Goal: Task Accomplishment & Management: Use online tool/utility

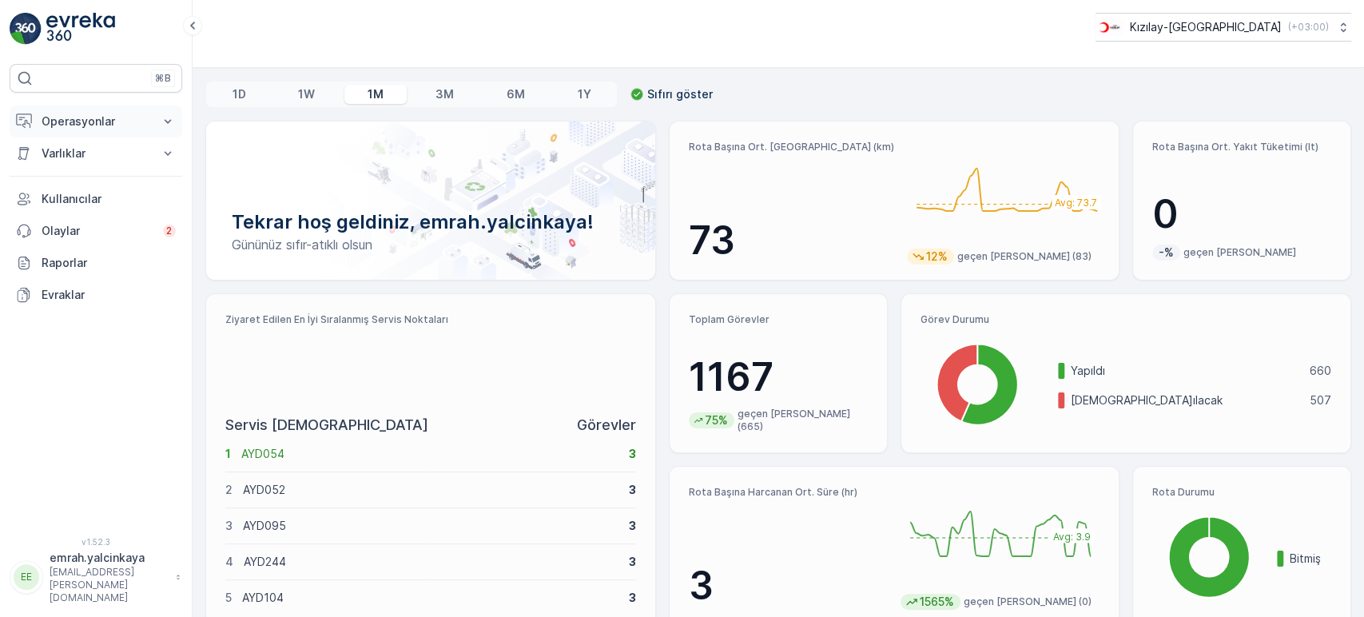
click at [62, 120] on p "Operasyonlar" at bounding box center [96, 121] width 109 height 16
click at [1219, 23] on p "Kızılay-[GEOGRAPHIC_DATA]" at bounding box center [1205, 27] width 152 height 16
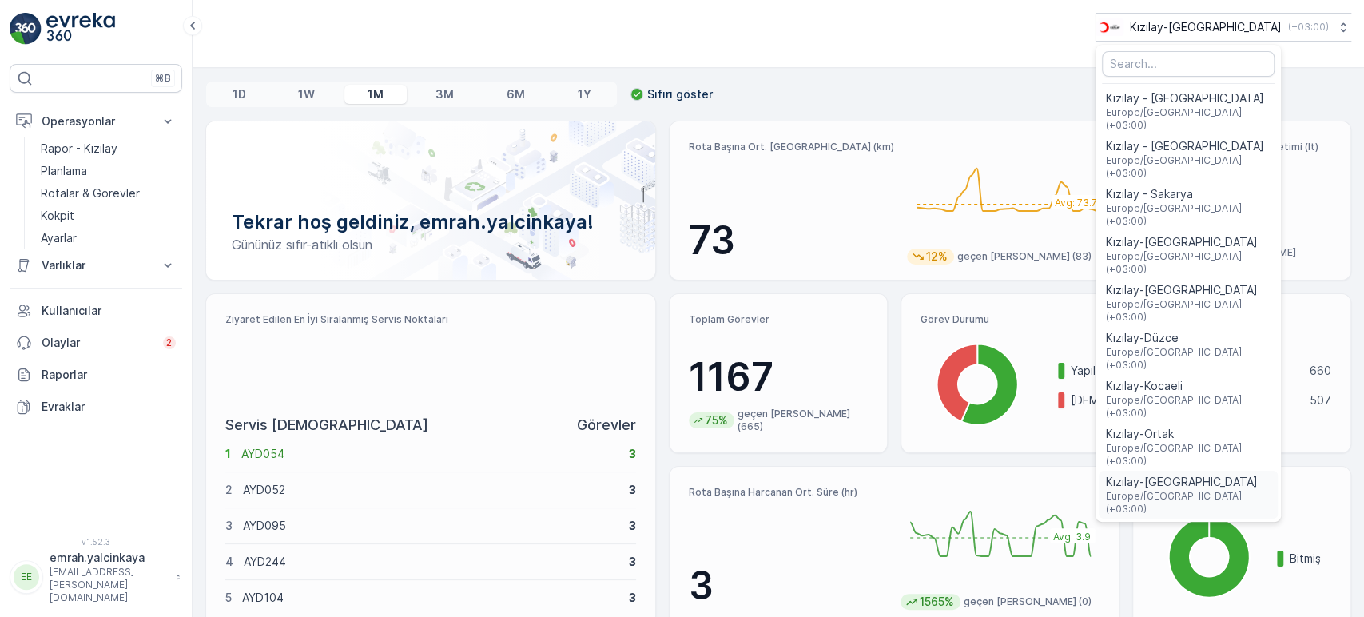
click at [1240, 474] on span "Kızılay-[GEOGRAPHIC_DATA]" at bounding box center [1188, 482] width 166 height 16
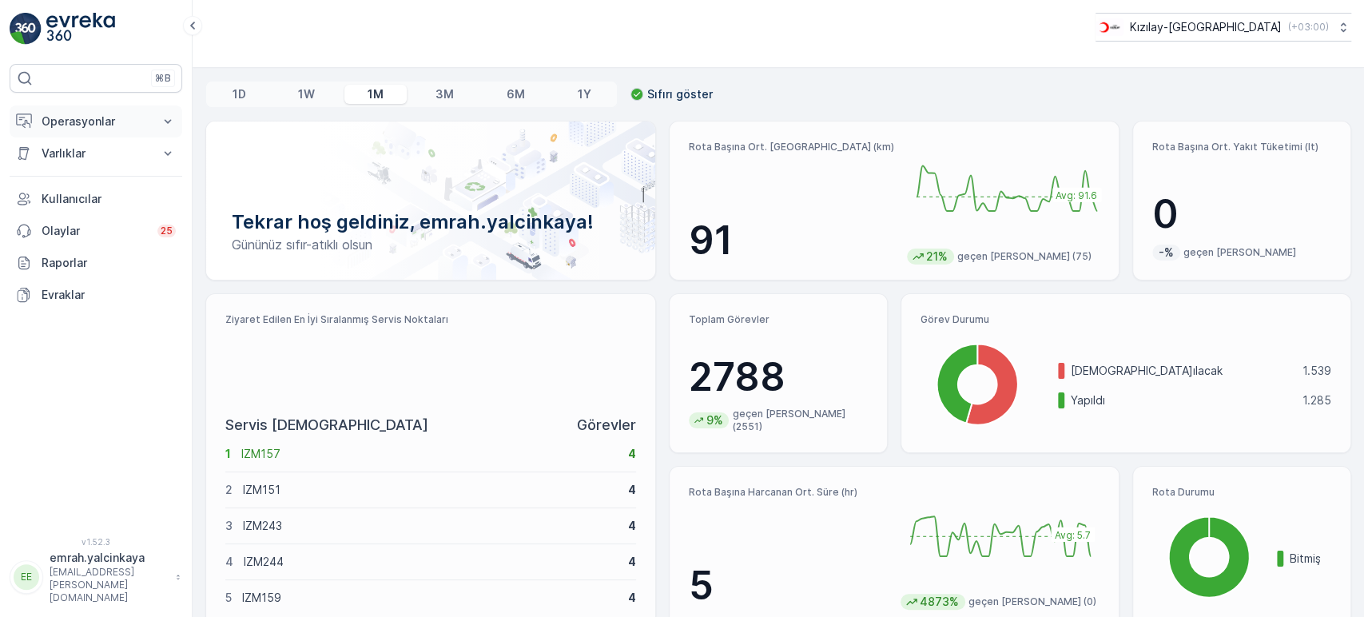
click at [65, 121] on p "Operasyonlar" at bounding box center [96, 121] width 109 height 16
click at [75, 193] on p "Rotalar & Görevler" at bounding box center [90, 193] width 99 height 16
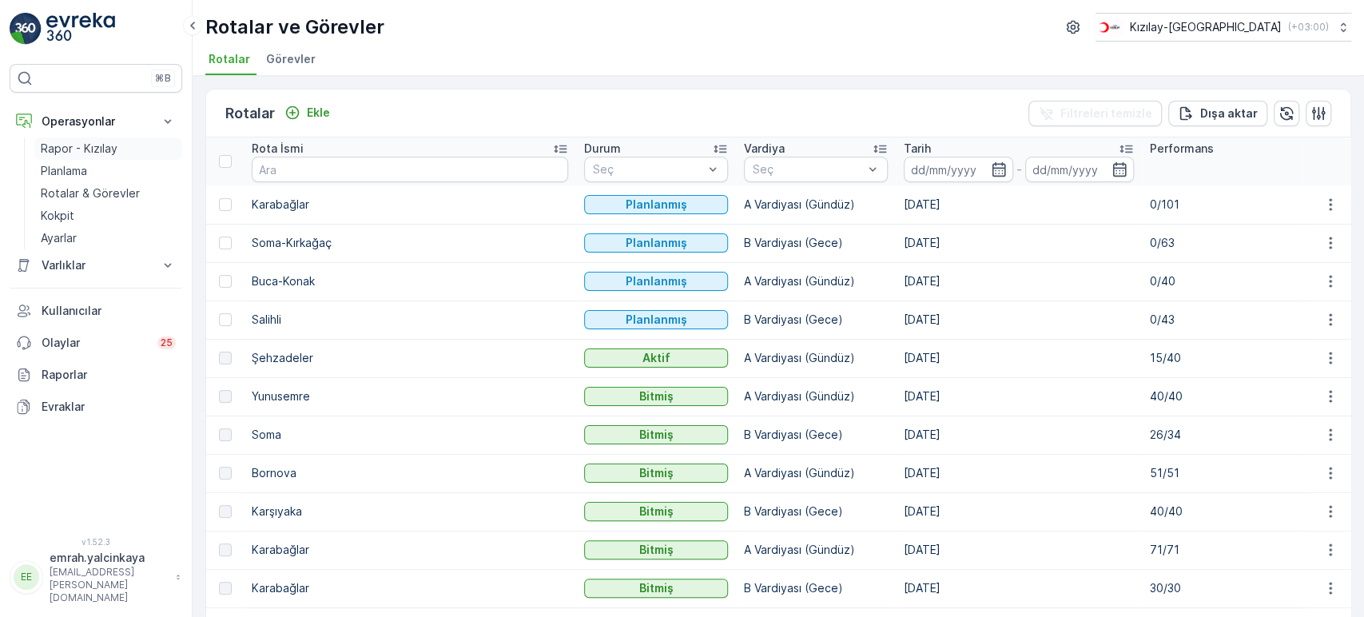
click at [64, 148] on p "Rapor - Kızılay" at bounding box center [79, 149] width 77 height 16
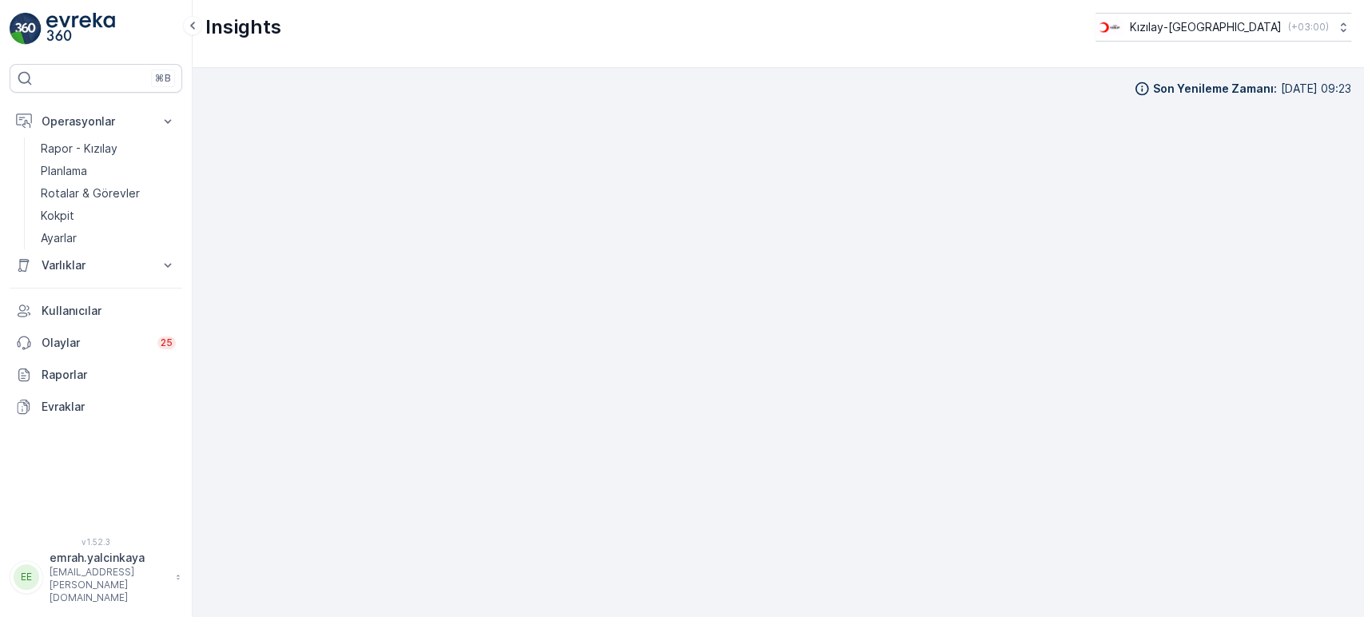
scroll to position [14, 0]
click at [1279, 26] on div "Kızılay-İzmir ( +03:00 )" at bounding box center [1210, 27] width 233 height 18
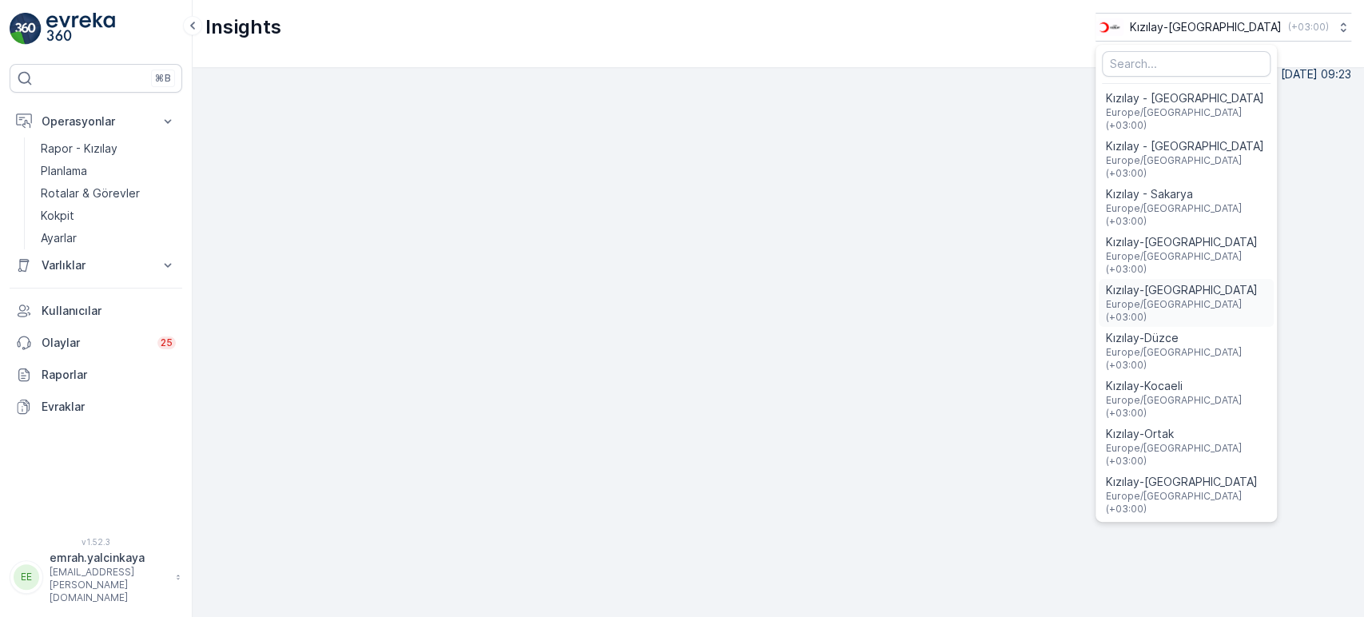
click at [1221, 282] on span "Kızılay-[GEOGRAPHIC_DATA]" at bounding box center [1186, 290] width 162 height 16
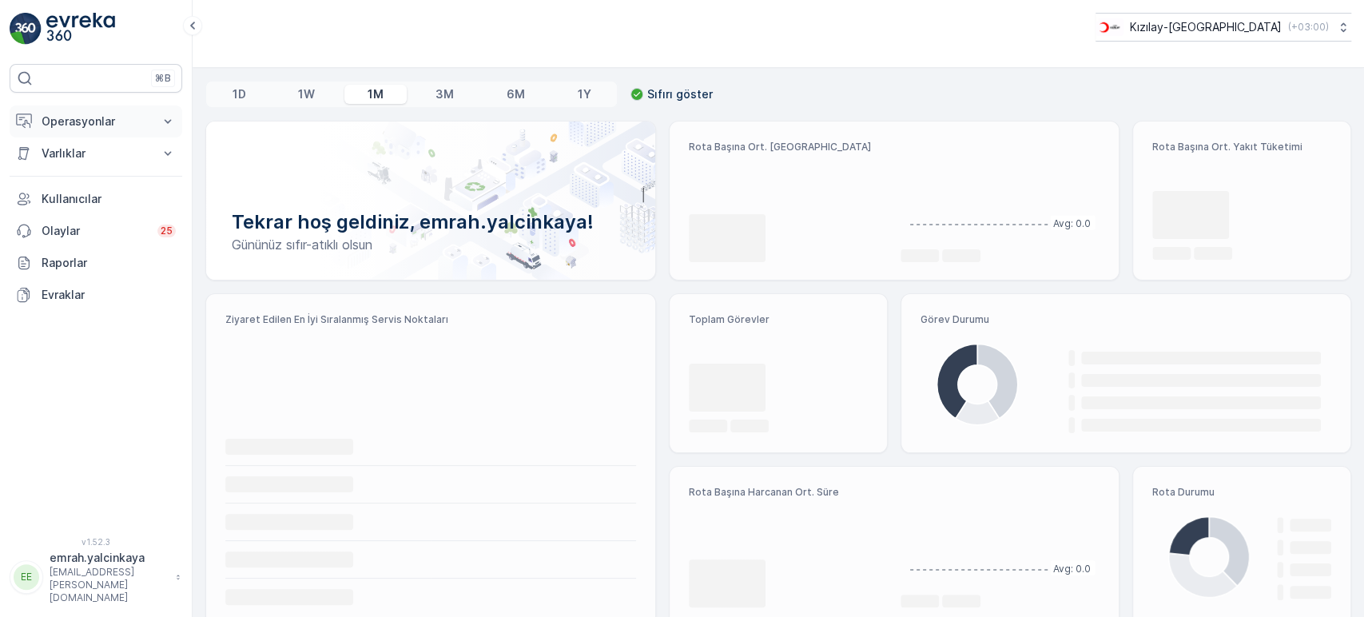
click at [64, 125] on p "Operasyonlar" at bounding box center [96, 121] width 109 height 16
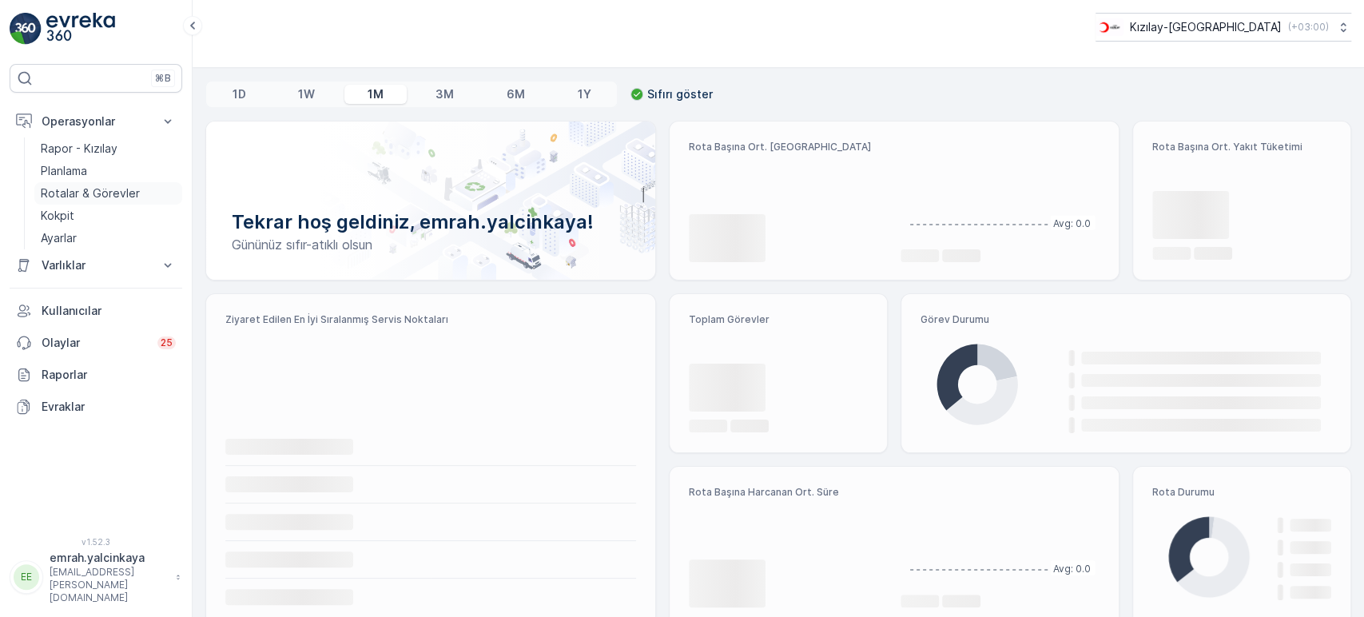
click at [56, 188] on p "Rotalar & Görevler" at bounding box center [90, 193] width 99 height 16
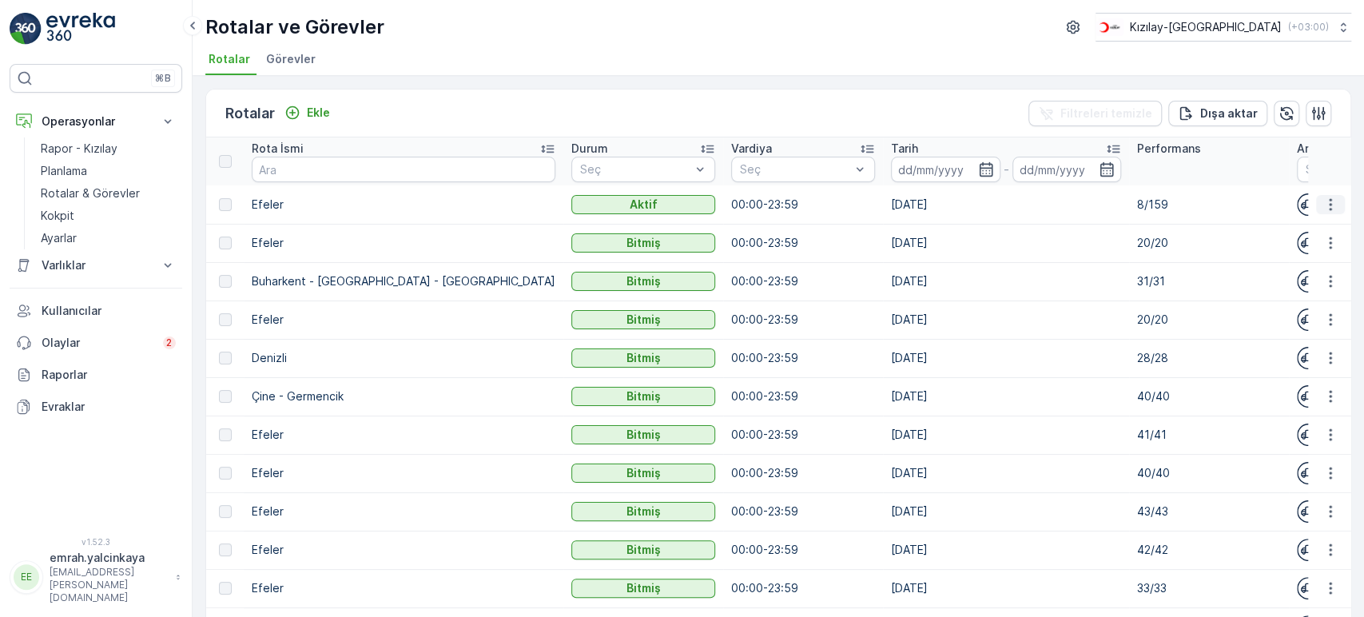
click at [1332, 212] on button "button" at bounding box center [1330, 204] width 29 height 19
click at [1312, 248] on span "Rota Takibini Görüntüle" at bounding box center [1291, 250] width 125 height 16
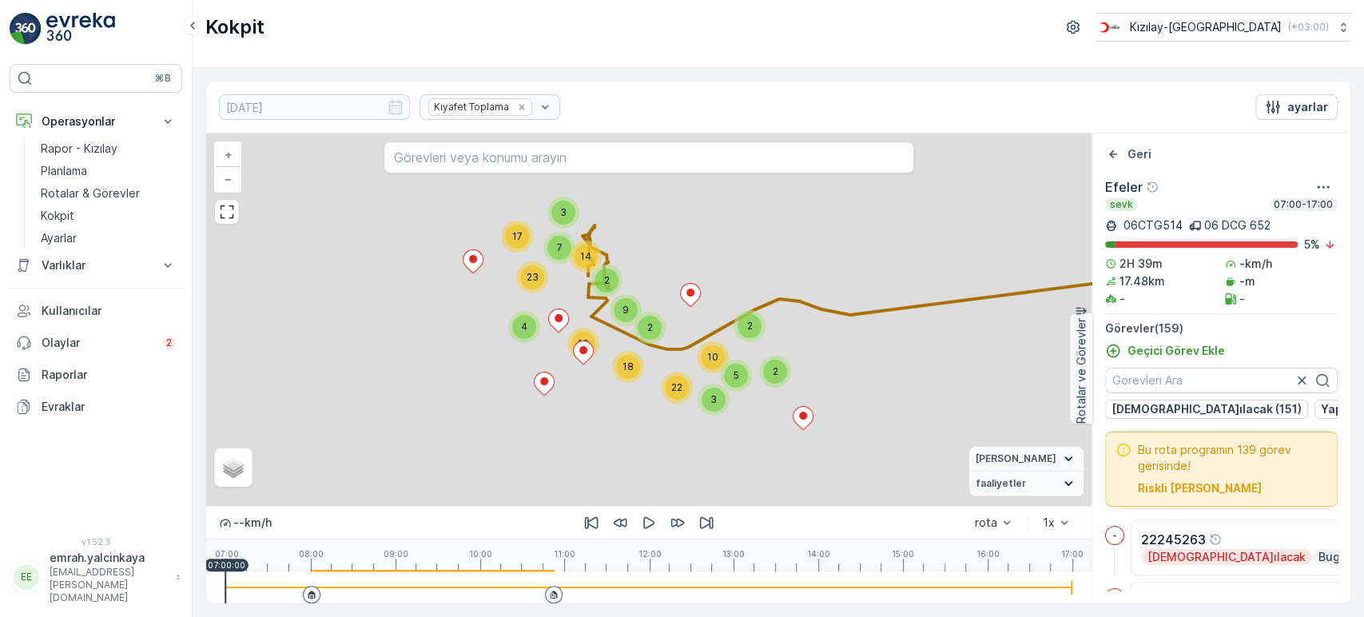
click at [308, 594] on icon at bounding box center [311, 594] width 7 height 8
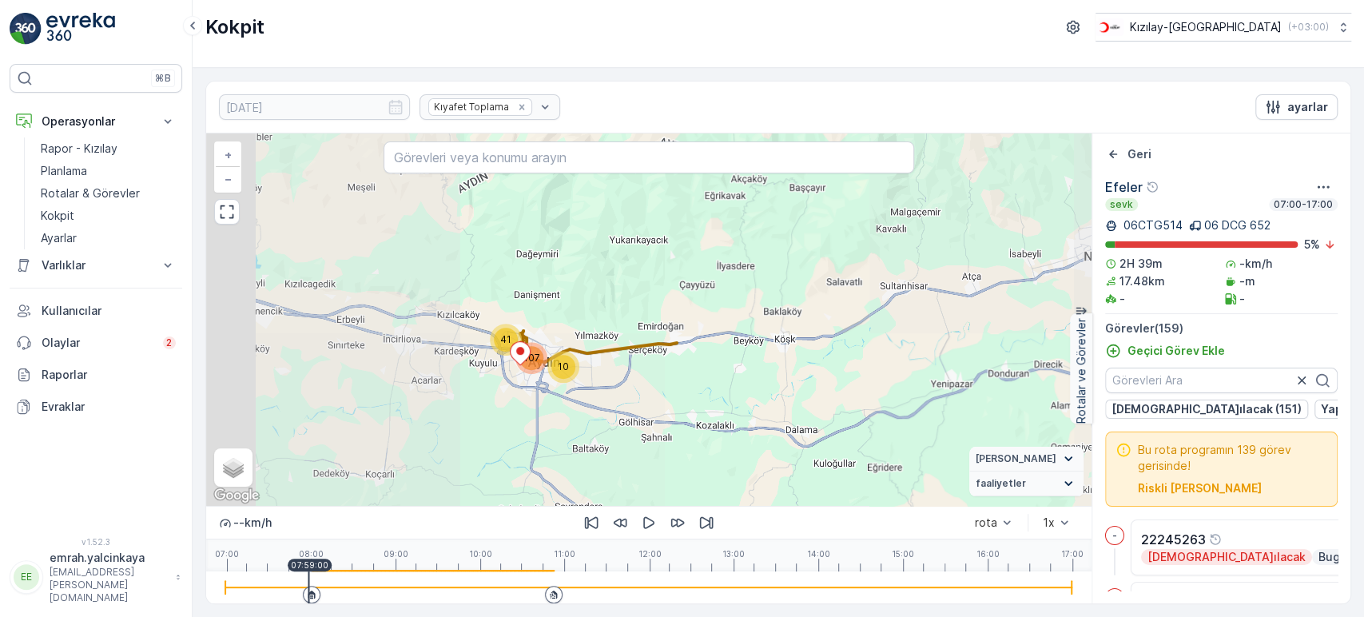
drag, startPoint x: 585, startPoint y: 427, endPoint x: 643, endPoint y: 363, distance: 87.1
click at [643, 363] on div "10 41 107 + − Uydu Yol haritası Arazi Karışık Leaflet Klavye kısayolları Harita…" at bounding box center [648, 319] width 885 height 372
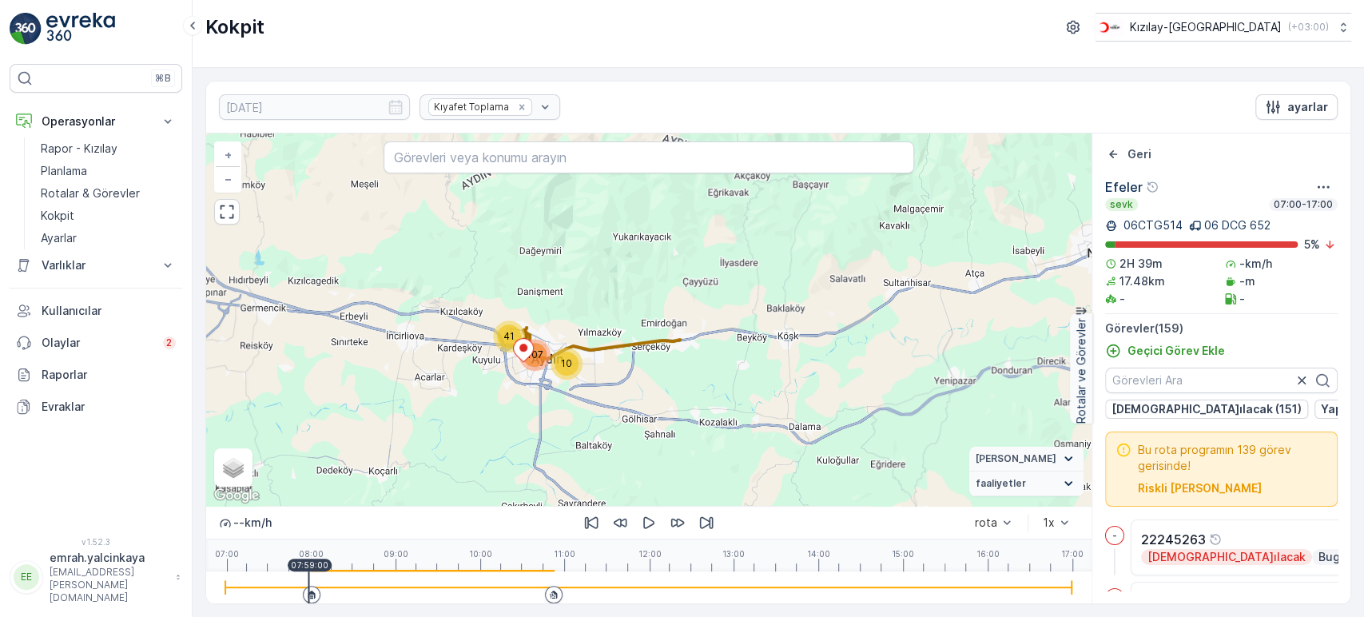
drag, startPoint x: 647, startPoint y: 525, endPoint x: 634, endPoint y: 496, distance: 31.5
click at [647, 522] on icon "button" at bounding box center [649, 522] width 16 height 16
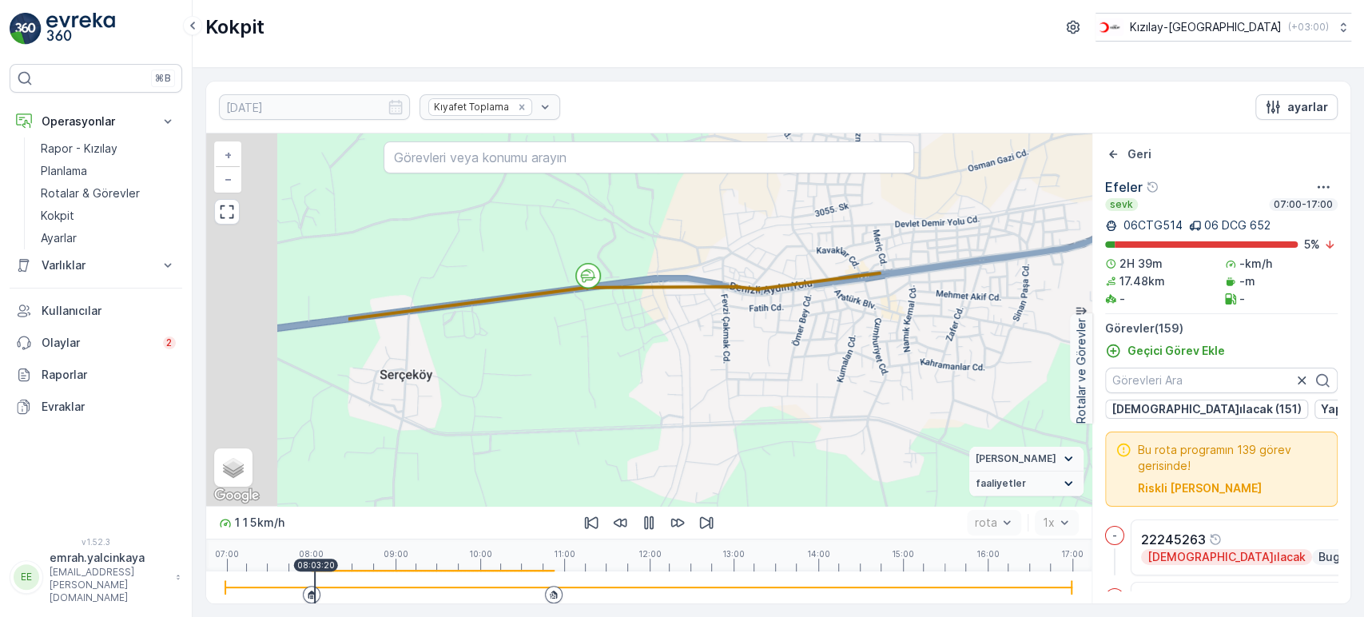
drag, startPoint x: 528, startPoint y: 431, endPoint x: 773, endPoint y: 374, distance: 251.7
click at [773, 374] on div "2 2 2 2 2 2 2 2 2 2 2 2 2 2 2 2 2 2 3 2 3 2 2 2 2 2 2 2 3 2 2 2 2 2 2 2 2 2 2 +…" at bounding box center [648, 319] width 885 height 372
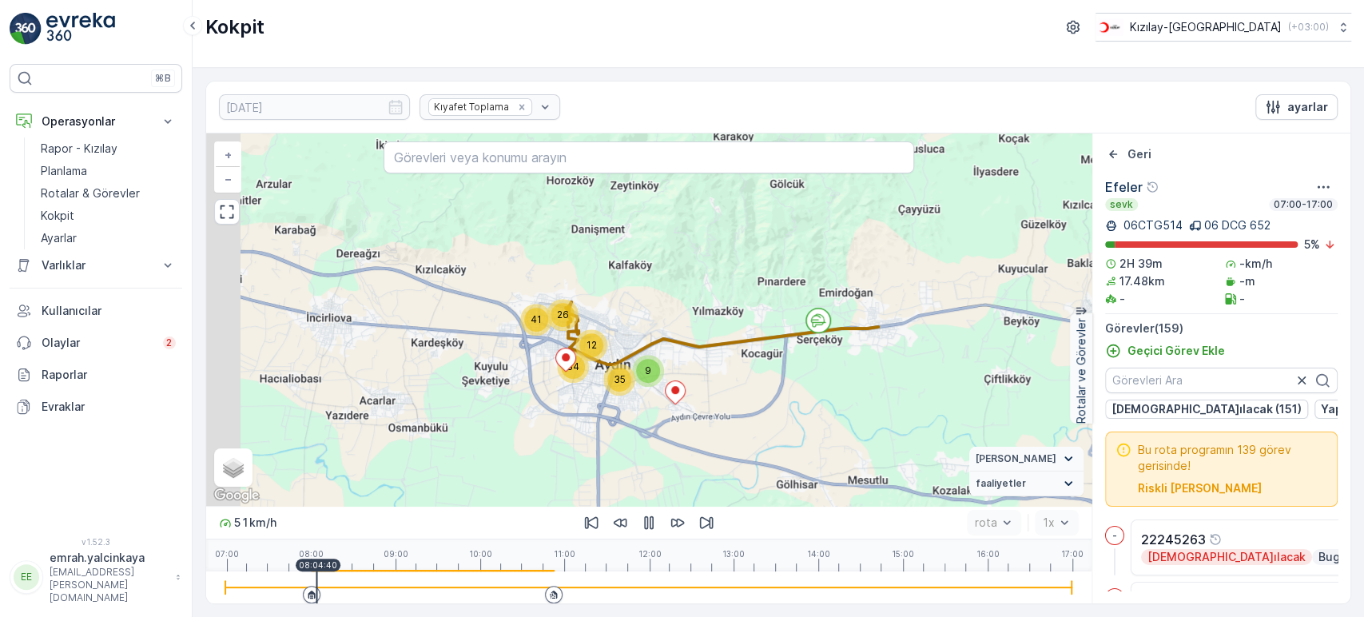
drag, startPoint x: 641, startPoint y: 420, endPoint x: 773, endPoint y: 348, distance: 150.1
click at [773, 348] on div "9 41 35 12 26 34 + − Uydu Yol haritası Arazi Karışık Leaflet Klavye kısayolları…" at bounding box center [648, 319] width 885 height 372
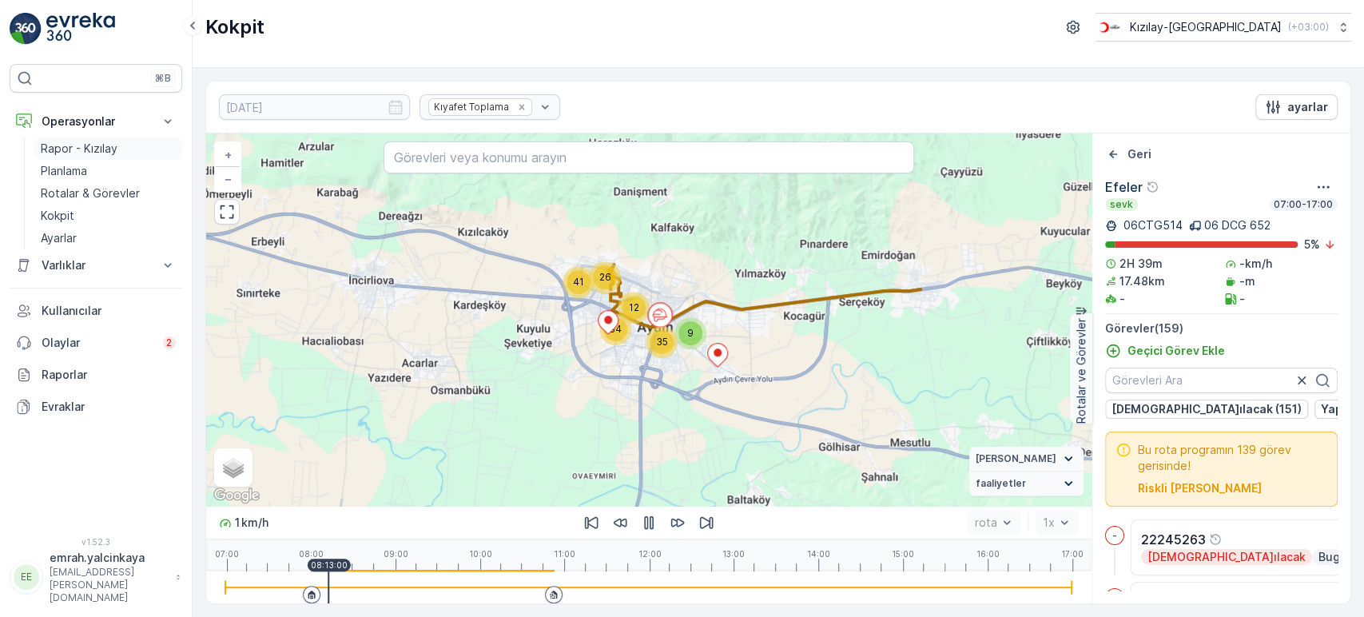
click at [74, 150] on p "Rapor - Kızılay" at bounding box center [79, 149] width 77 height 16
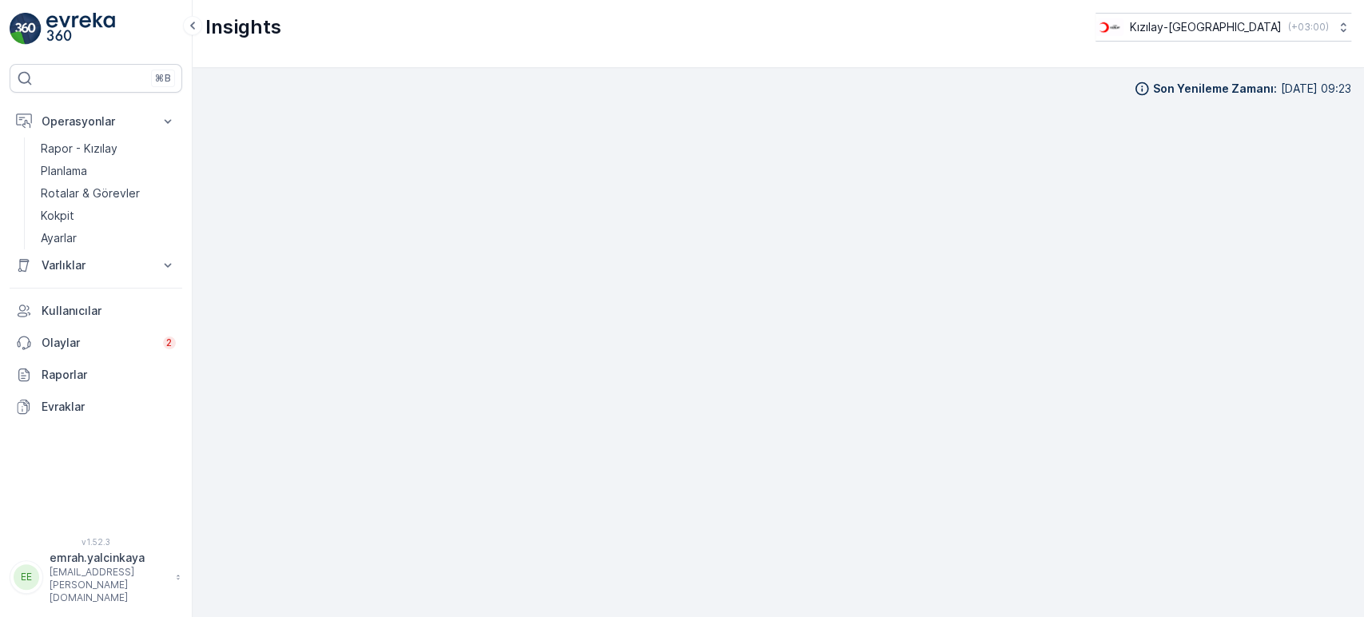
scroll to position [14, 0]
click at [1265, 31] on p "Kızılay-[GEOGRAPHIC_DATA]" at bounding box center [1205, 27] width 152 height 16
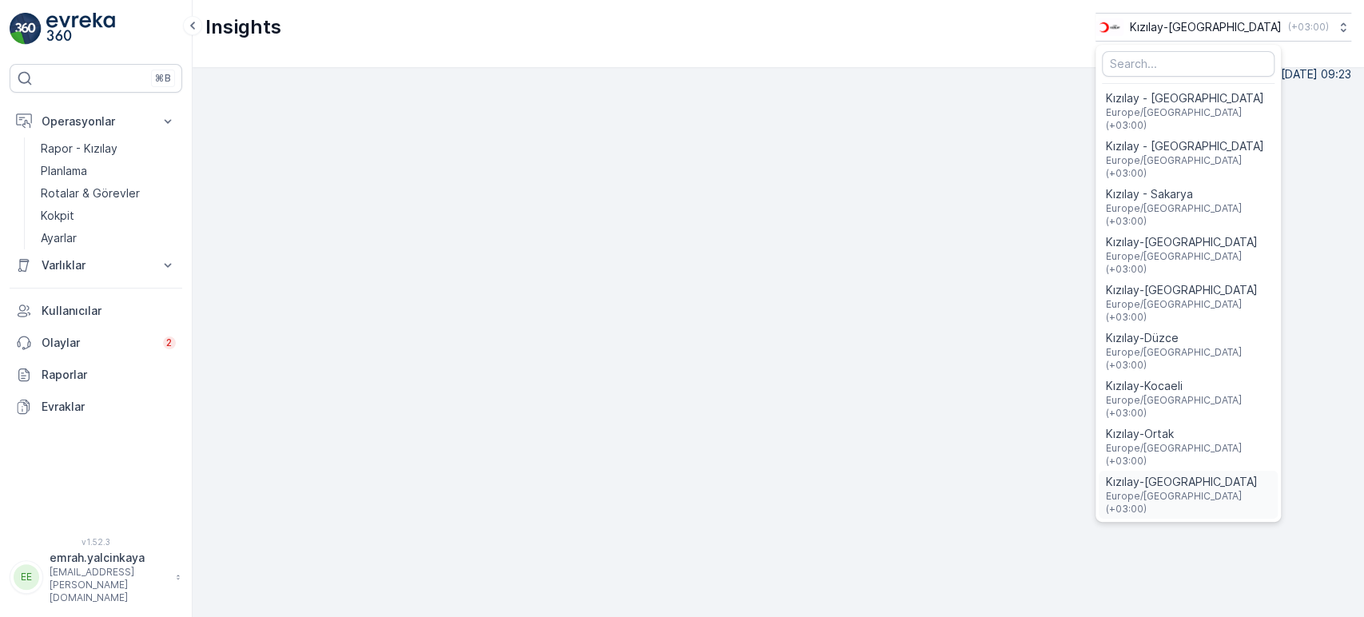
click at [1271, 490] on span "Europe/[GEOGRAPHIC_DATA] (+03:00)" at bounding box center [1188, 503] width 166 height 26
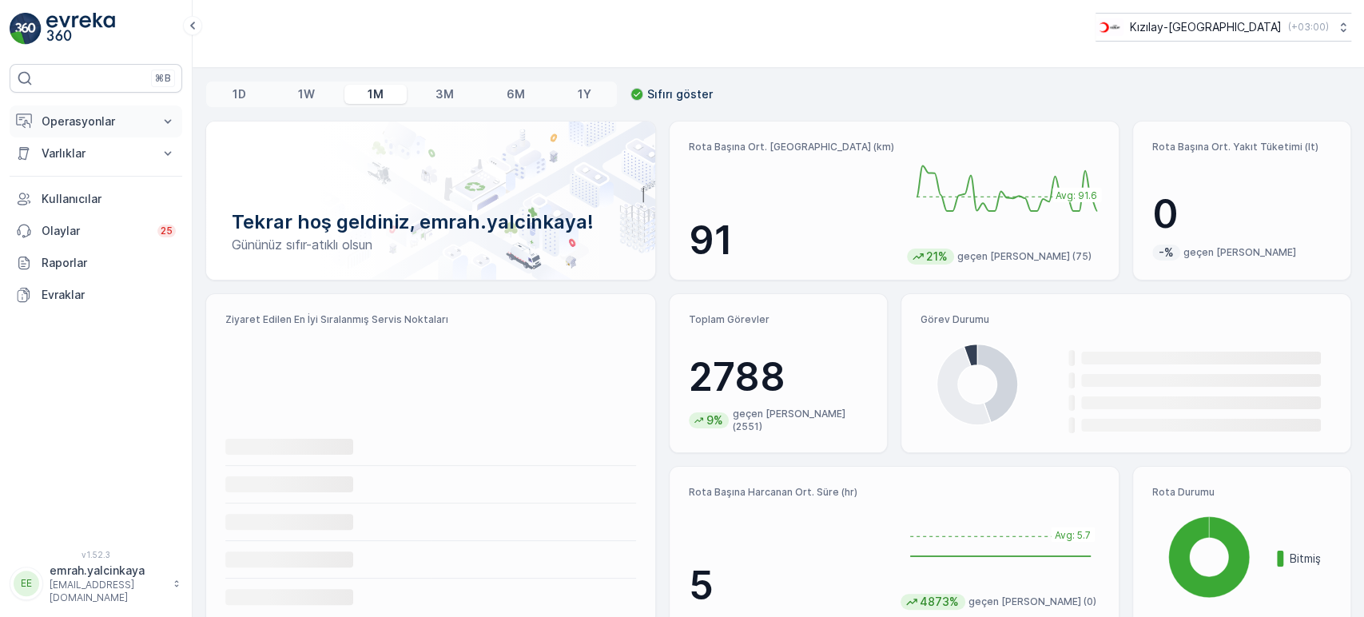
click at [88, 121] on p "Operasyonlar" at bounding box center [96, 121] width 109 height 16
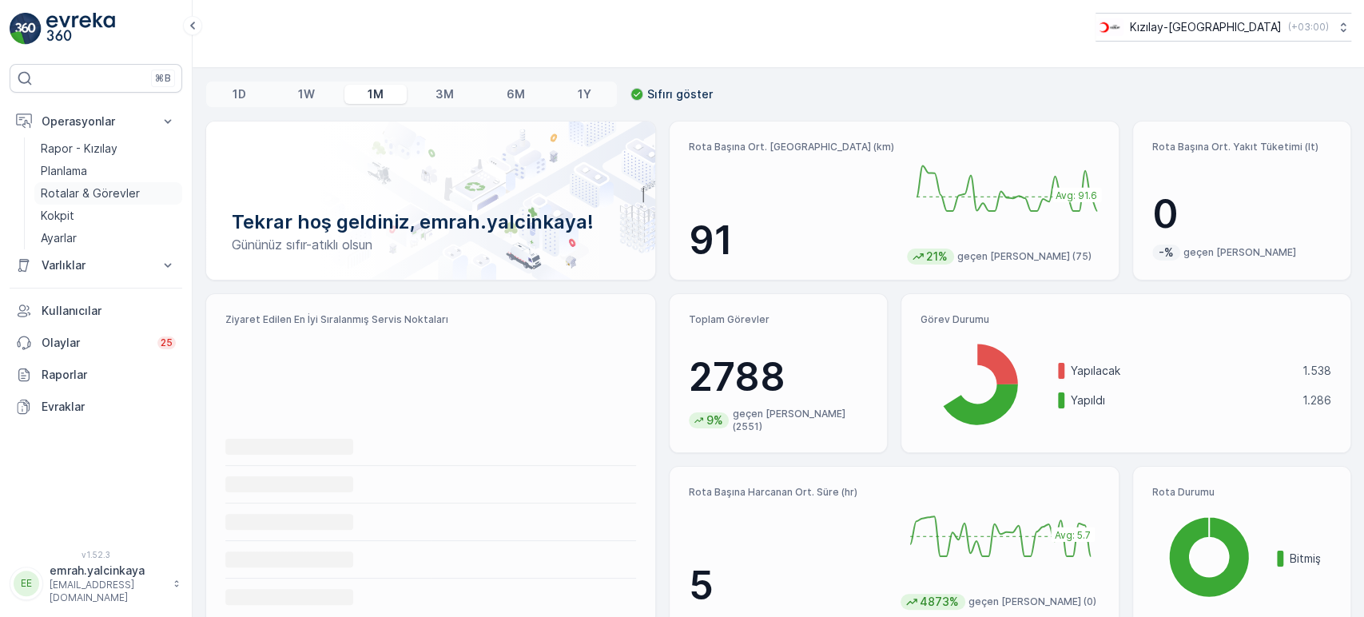
click at [85, 191] on p "Rotalar & Görevler" at bounding box center [90, 193] width 99 height 16
